Goal: Task Accomplishment & Management: Use online tool/utility

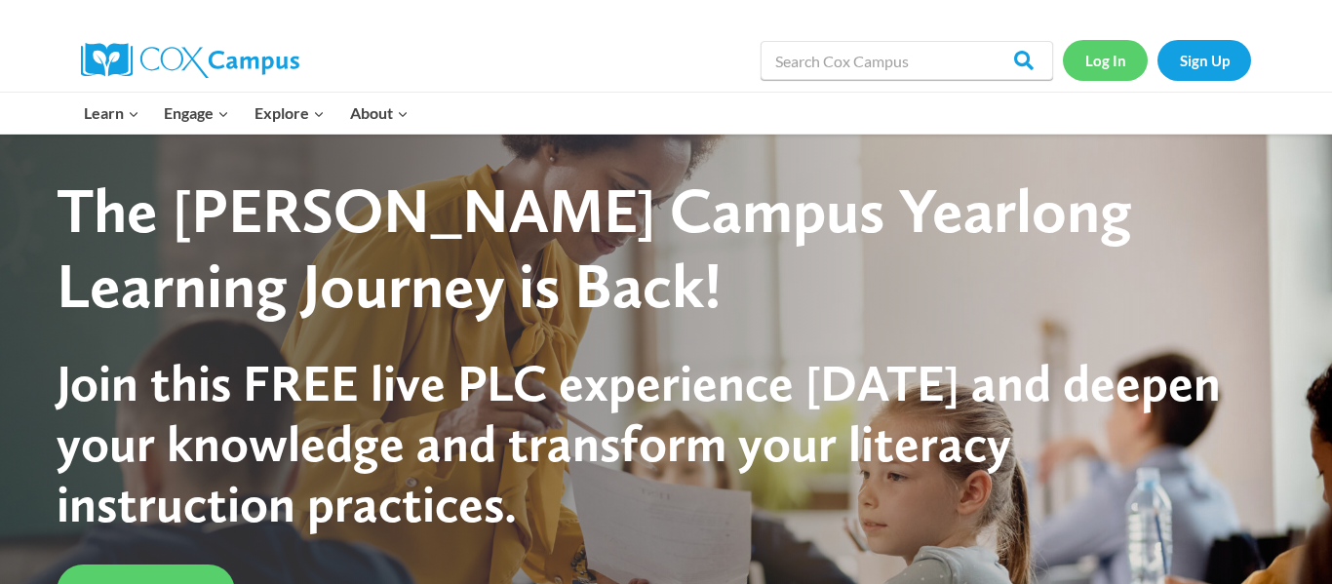
click at [1087, 56] on link "Log In" at bounding box center [1105, 60] width 85 height 40
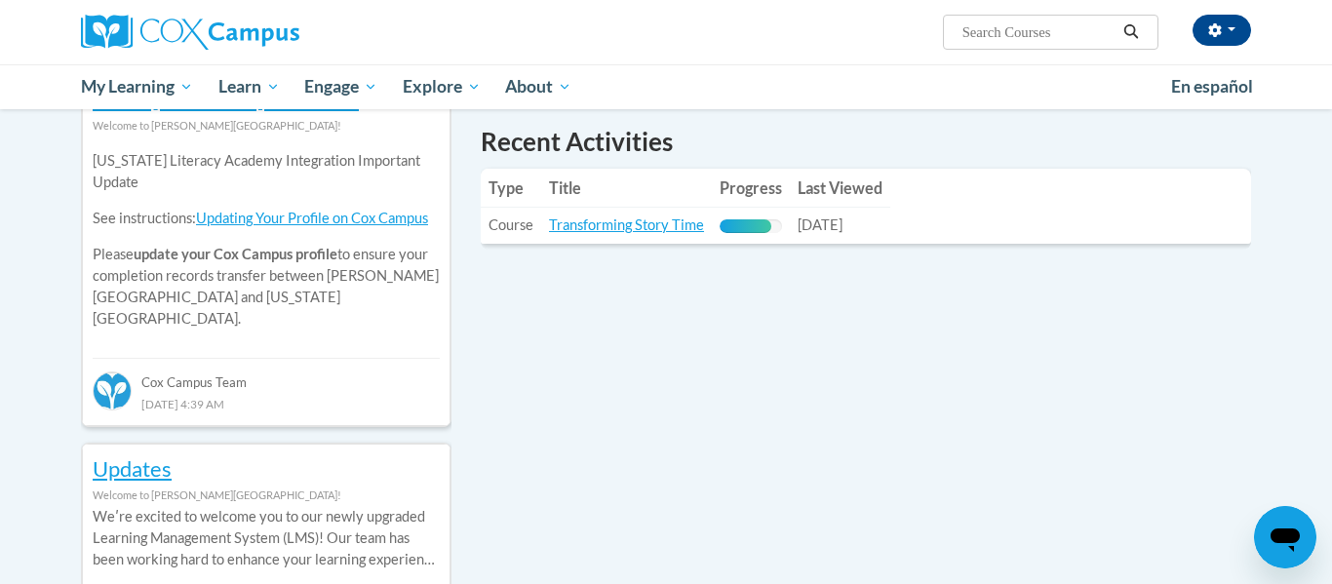
scroll to position [701, 0]
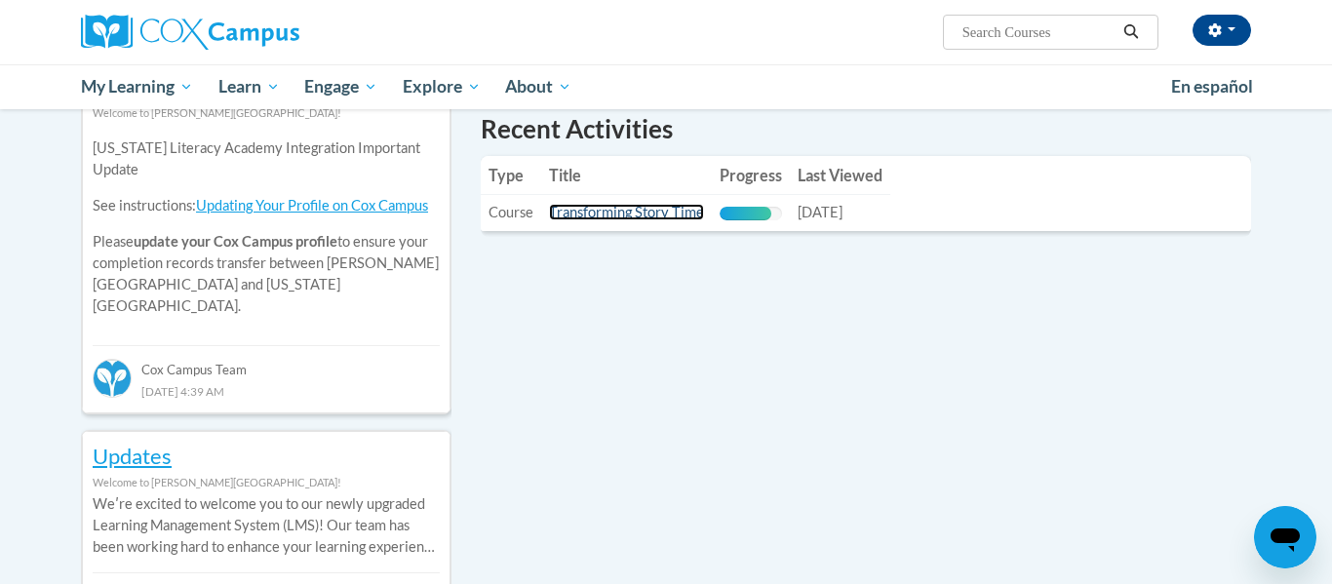
click at [643, 211] on link "Transforming Story Time" at bounding box center [626, 212] width 155 height 17
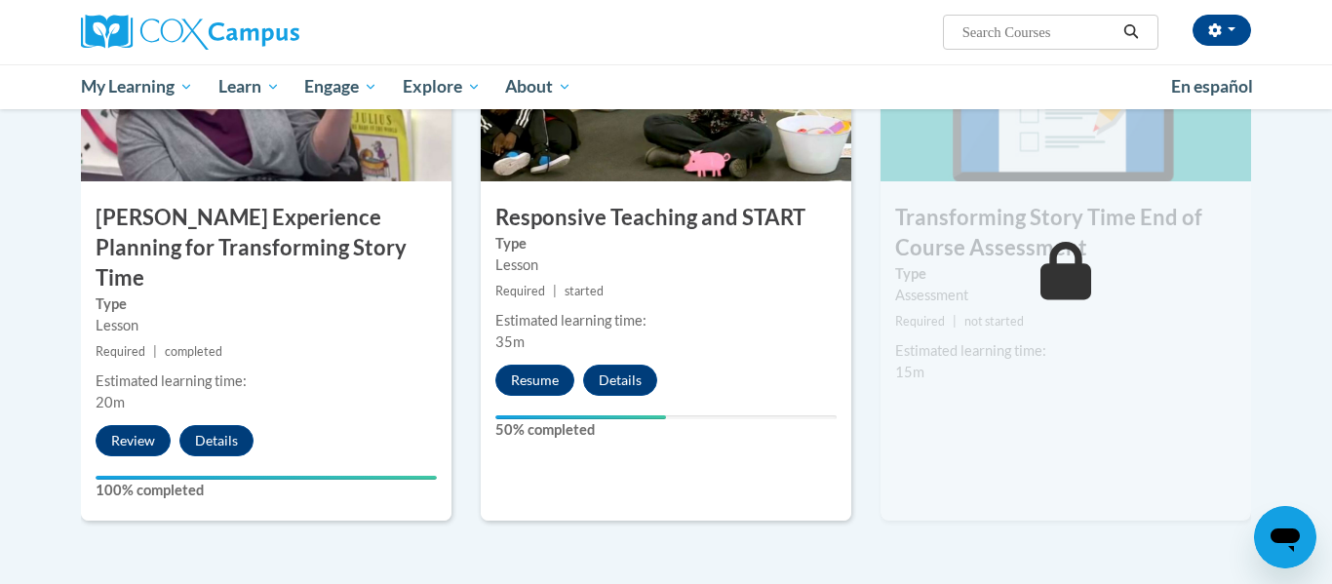
scroll to position [1631, 0]
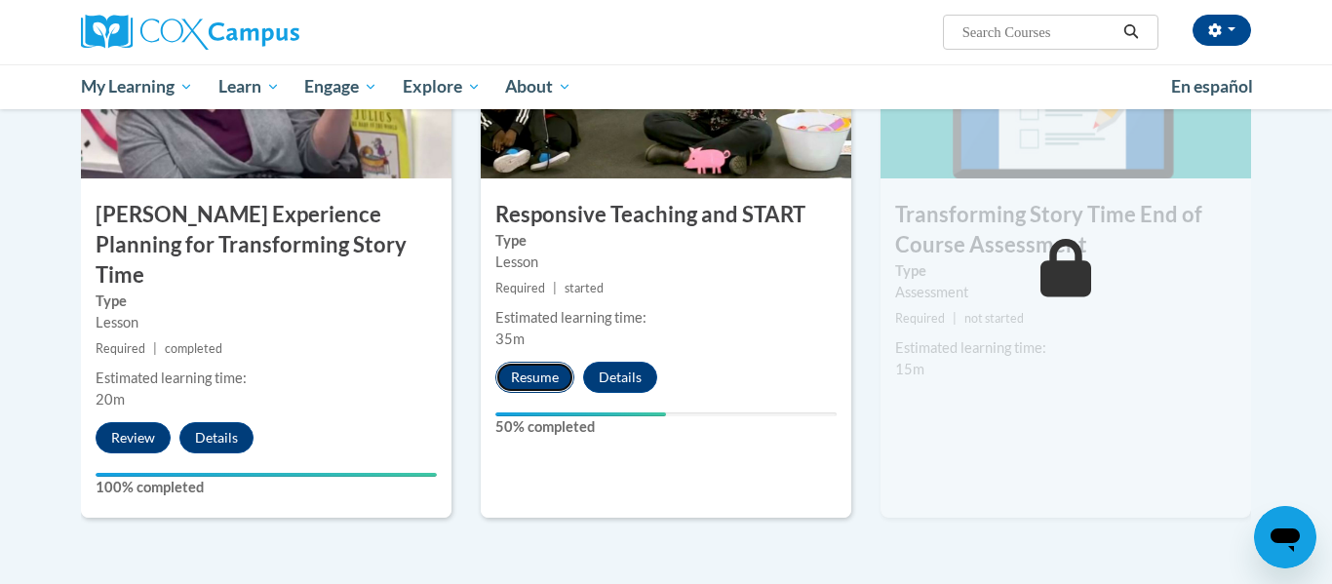
click at [524, 368] on button "Resume" at bounding box center [534, 377] width 79 height 31
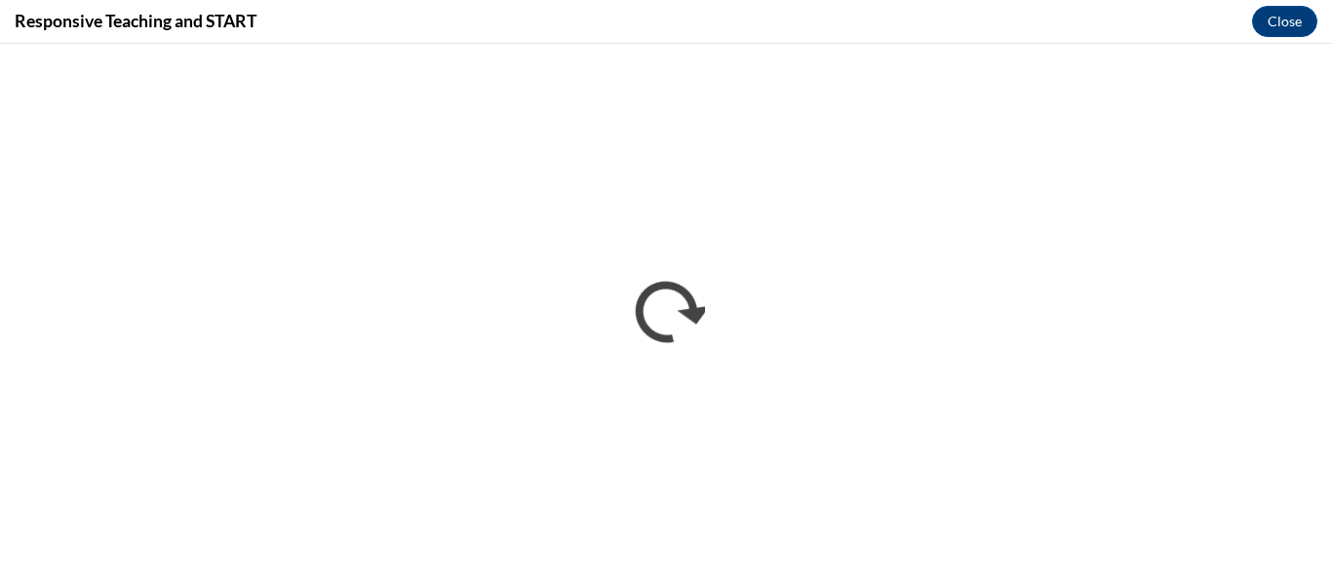
scroll to position [0, 0]
